Goal: Task Accomplishment & Management: Manage account settings

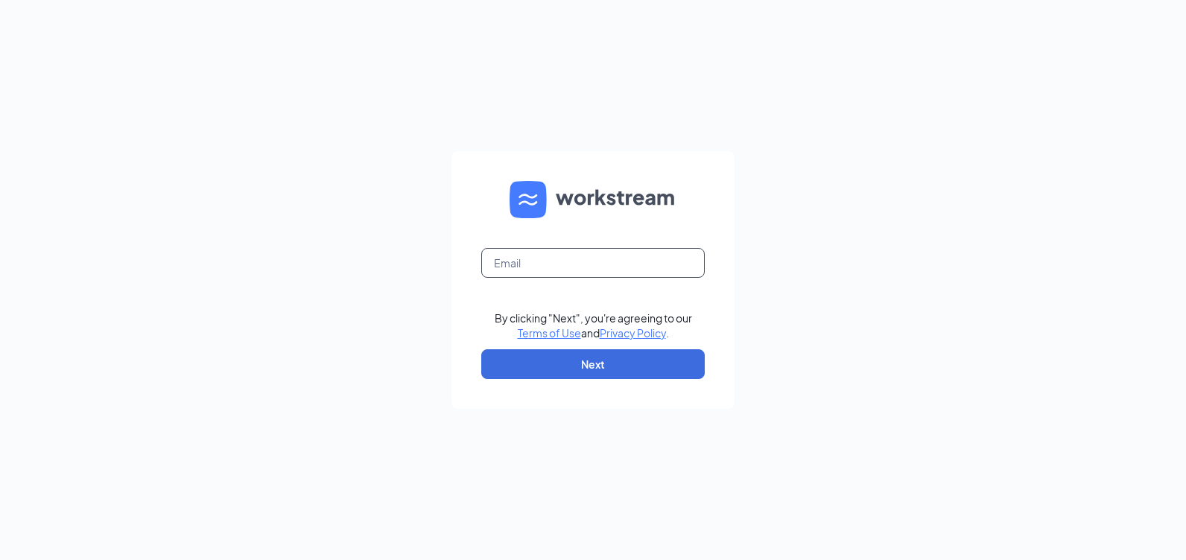
click at [532, 273] on input "text" at bounding box center [592, 263] width 223 height 30
type input "rs030882@tacobell.com"
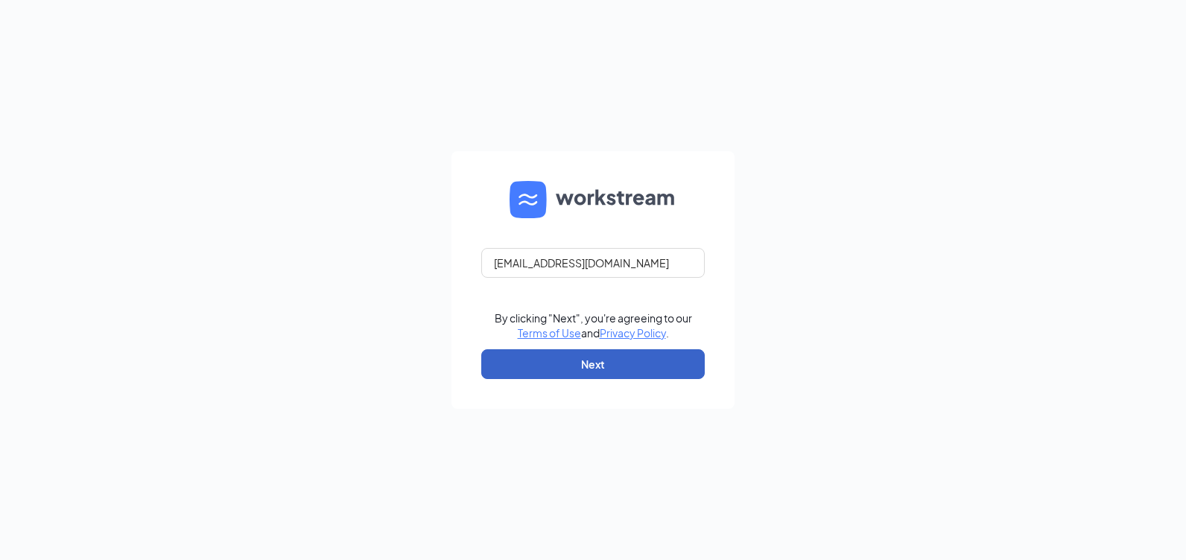
click at [544, 365] on button "Next" at bounding box center [592, 364] width 223 height 30
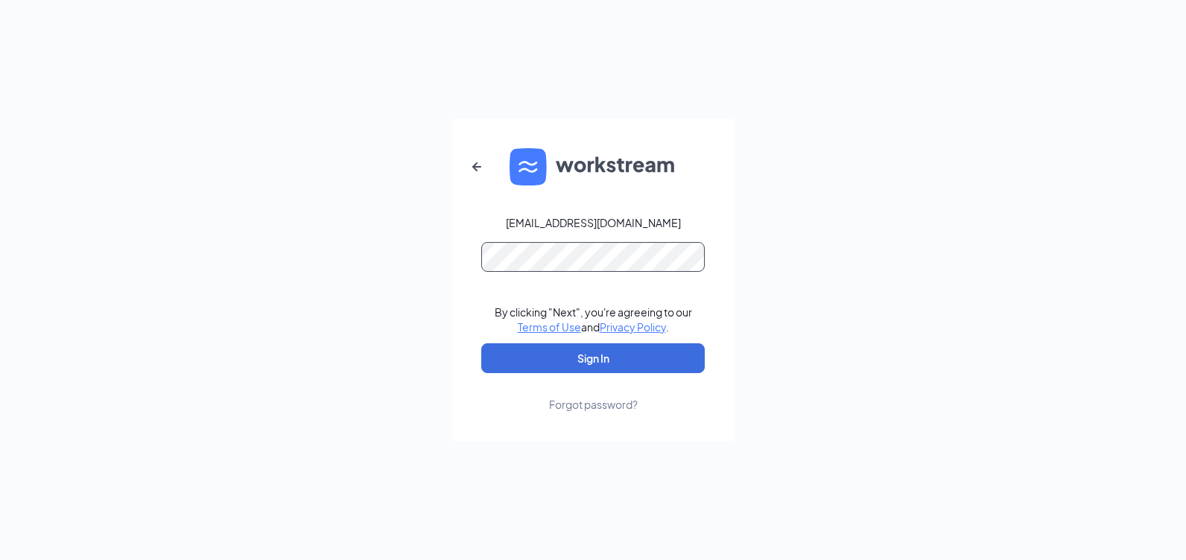
click at [481, 343] on button "Sign In" at bounding box center [592, 358] width 223 height 30
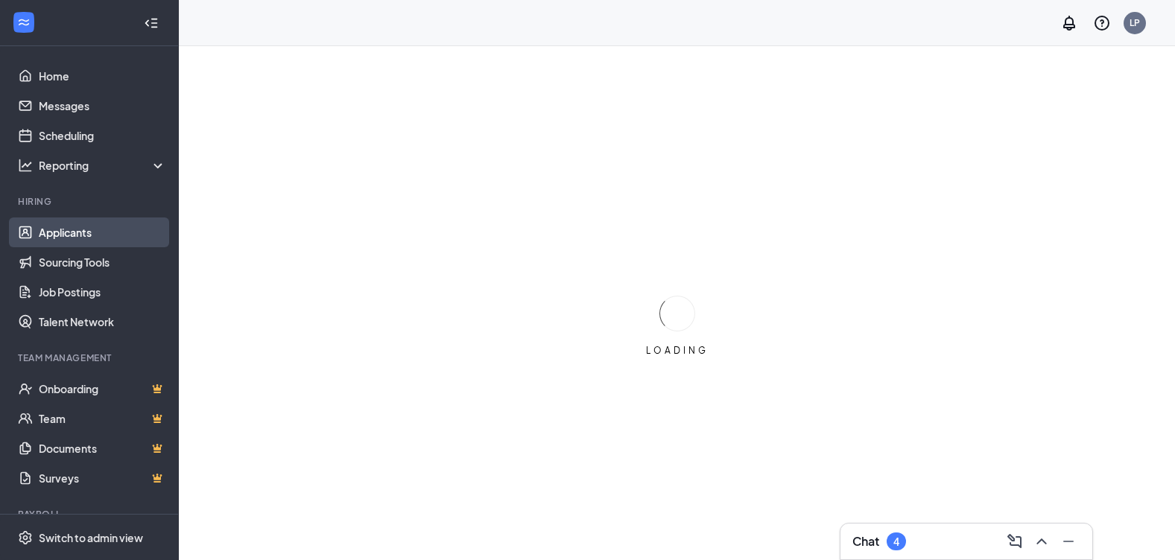
click at [77, 233] on link "Applicants" at bounding box center [102, 233] width 127 height 30
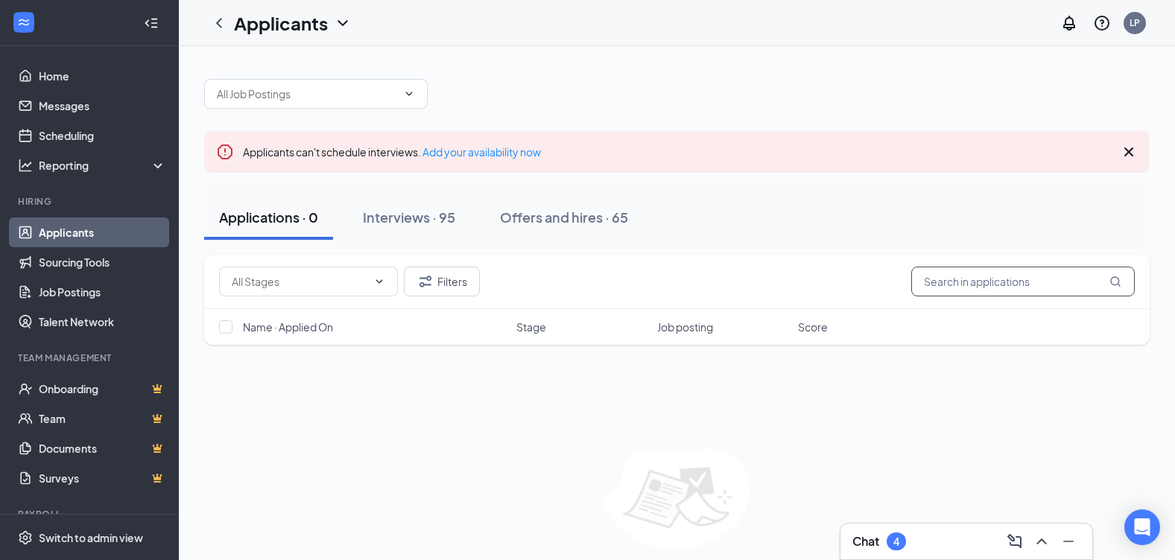
click at [994, 282] on input "text" at bounding box center [1022, 282] width 223 height 30
type input "[PERSON_NAME]"
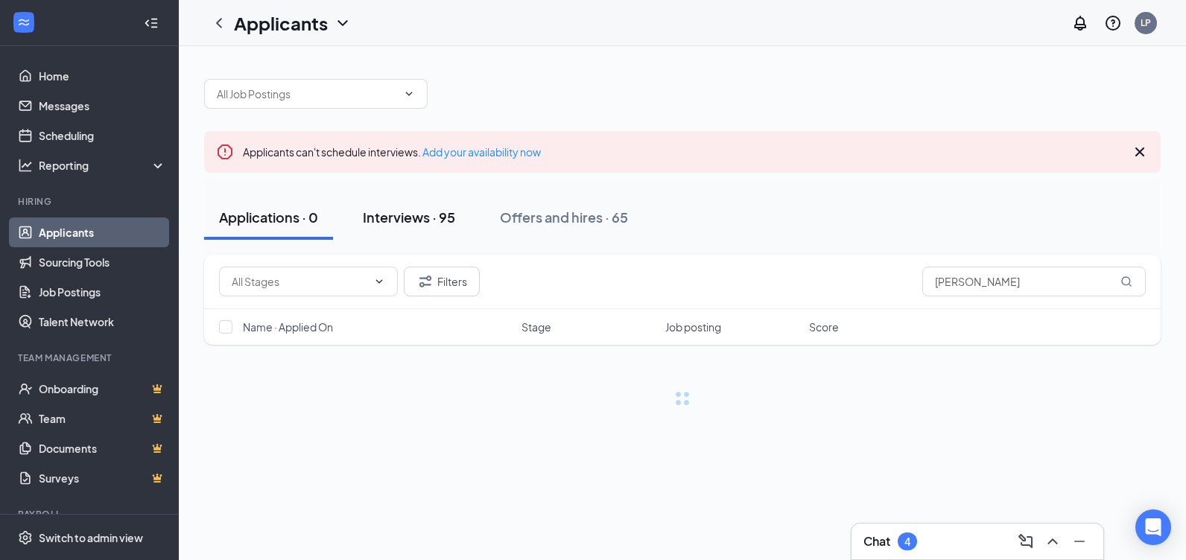
click at [448, 218] on div "Interviews · 95" at bounding box center [409, 217] width 92 height 19
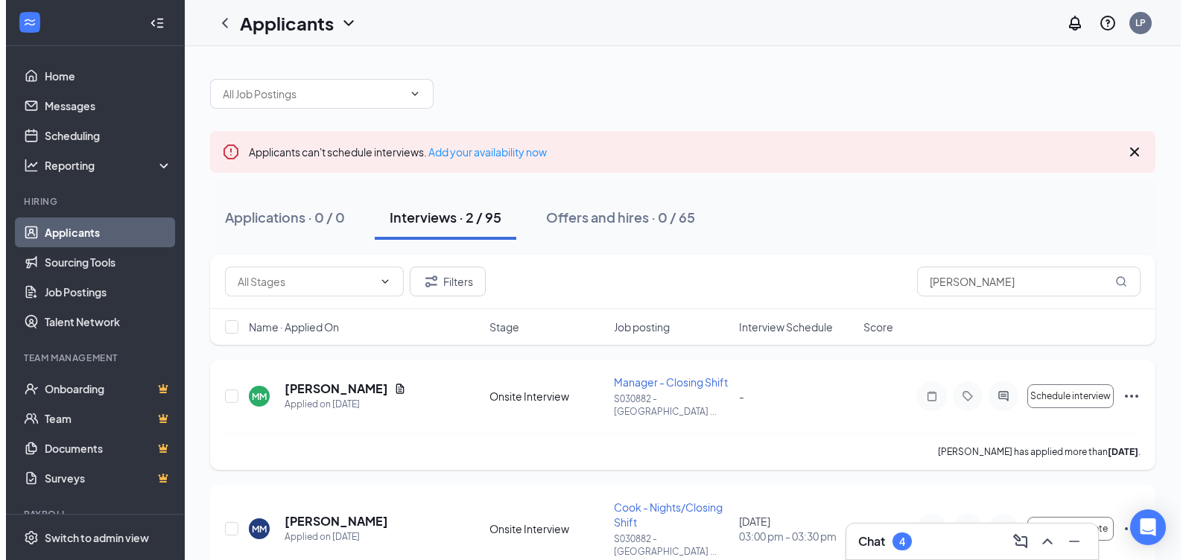
scroll to position [43, 0]
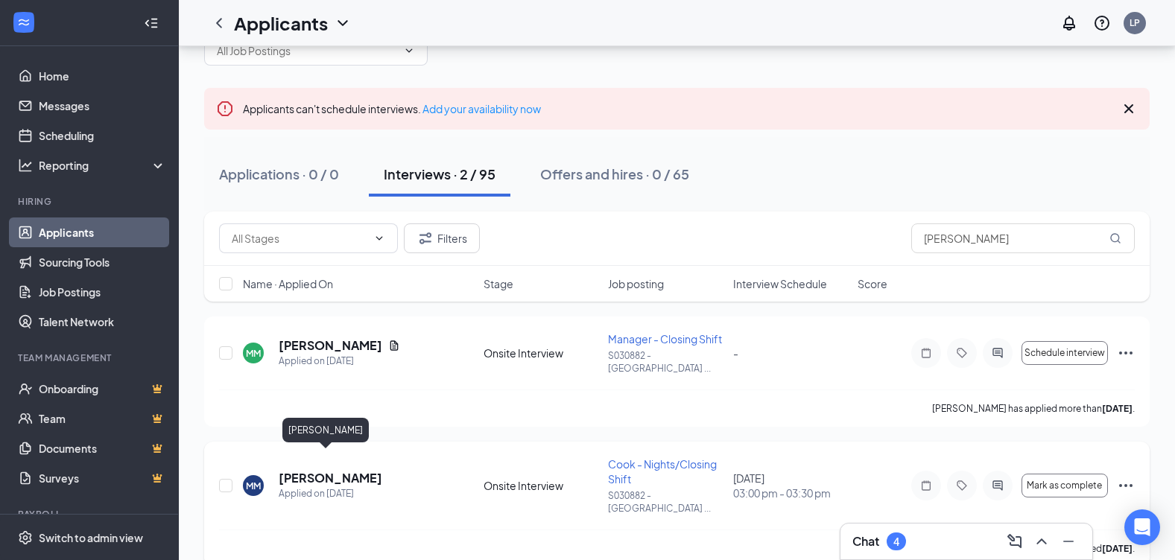
click at [310, 470] on h5 "[PERSON_NAME]" at bounding box center [331, 478] width 104 height 16
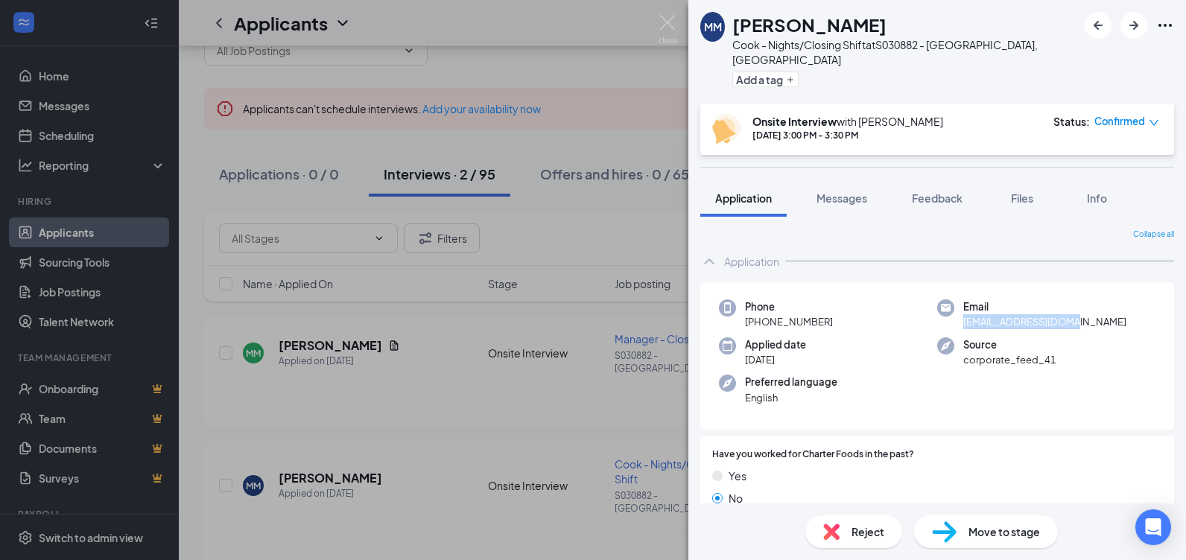
drag, startPoint x: 956, startPoint y: 307, endPoint x: 1070, endPoint y: 318, distance: 114.5
click at [1070, 318] on div "Phone [PHONE_NUMBER] Email [EMAIL_ADDRESS][DOMAIN_NAME] Applied date [DATE] Sou…" at bounding box center [937, 356] width 474 height 148
drag, startPoint x: 1073, startPoint y: 311, endPoint x: 964, endPoint y: 318, distance: 109.8
click at [964, 318] on div "Phone [PHONE_NUMBER] Email [EMAIL_ADDRESS][DOMAIN_NAME] Applied date [DATE] Sou…" at bounding box center [937, 356] width 474 height 148
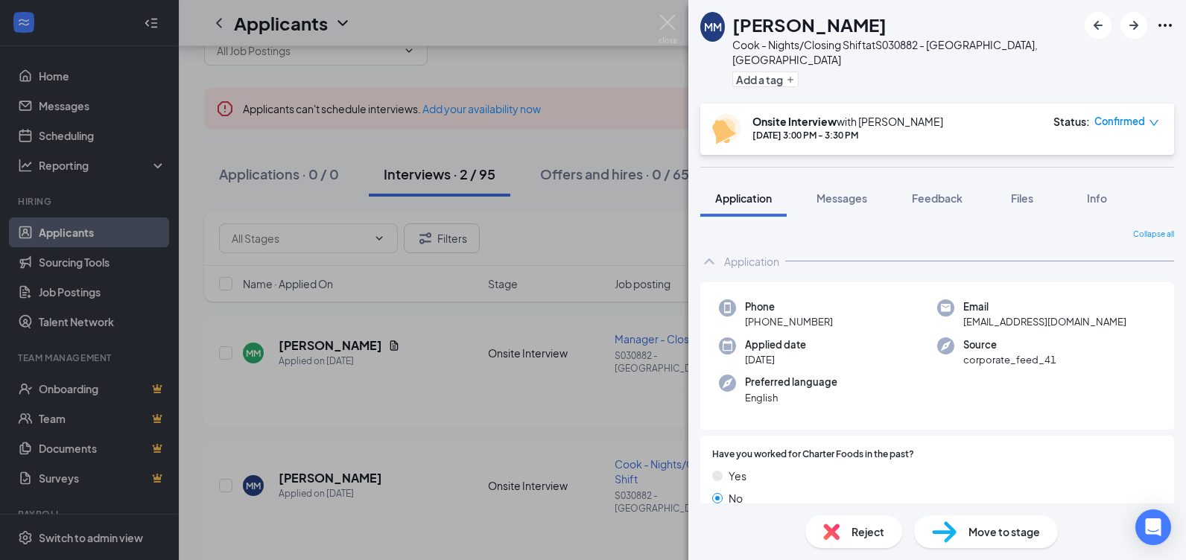
drag, startPoint x: 964, startPoint y: 318, endPoint x: 943, endPoint y: 316, distance: 21.0
click at [943, 316] on div "Phone [PHONE_NUMBER] Email [EMAIL_ADDRESS][DOMAIN_NAME] Applied date [DATE] Sou…" at bounding box center [937, 356] width 474 height 148
drag, startPoint x: 1071, startPoint y: 308, endPoint x: 954, endPoint y: 308, distance: 117.0
click at [954, 308] on div "Email [EMAIL_ADDRESS][DOMAIN_NAME]" at bounding box center [1046, 314] width 218 height 31
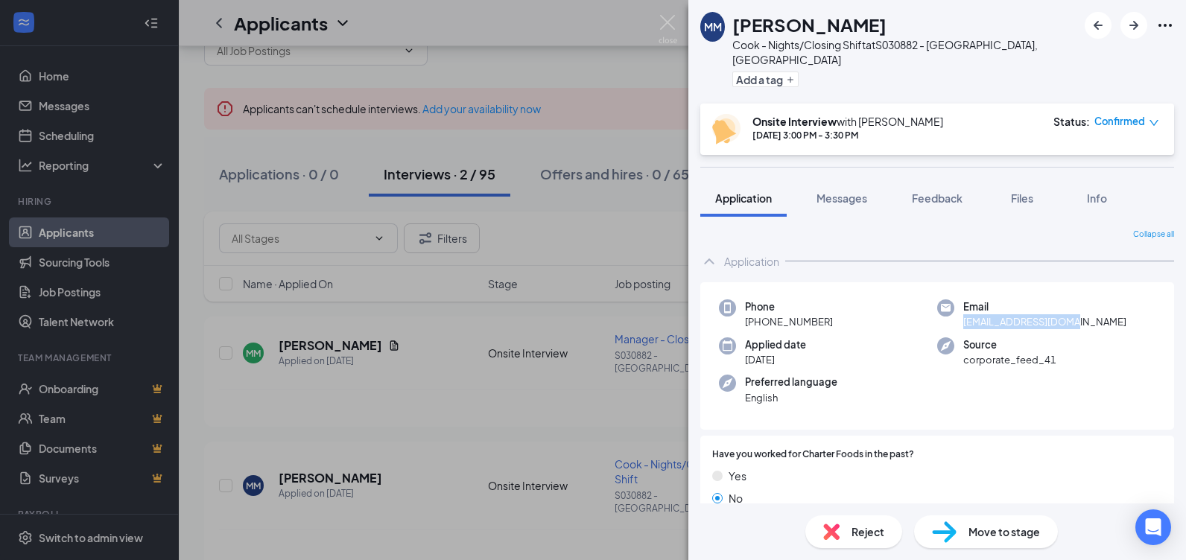
drag, startPoint x: 1064, startPoint y: 303, endPoint x: 956, endPoint y: 318, distance: 109.8
click at [956, 318] on div "Phone [PHONE_NUMBER] Email [EMAIL_ADDRESS][DOMAIN_NAME] Applied date [DATE] Sou…" at bounding box center [937, 356] width 474 height 148
drag, startPoint x: 1069, startPoint y: 305, endPoint x: 953, endPoint y: 316, distance: 116.0
click at [953, 316] on div "Phone [PHONE_NUMBER] Email [EMAIL_ADDRESS][DOMAIN_NAME] Applied date [DATE] Sou…" at bounding box center [937, 356] width 474 height 148
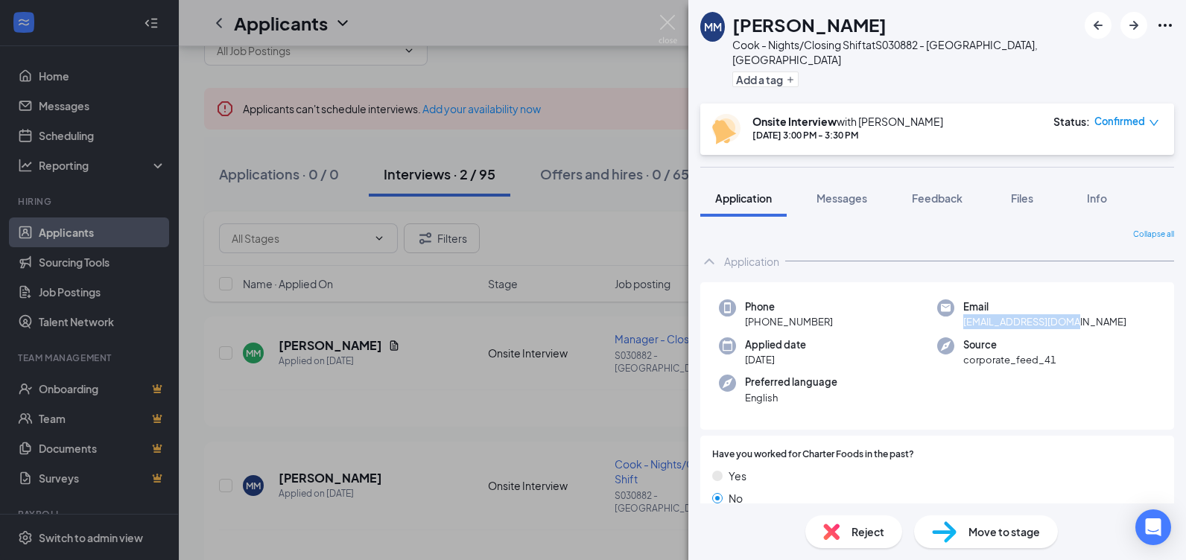
click at [956, 317] on div "Phone [PHONE_NUMBER] Email [EMAIL_ADDRESS][DOMAIN_NAME] Applied date [DATE] Sou…" at bounding box center [937, 356] width 474 height 148
